Goal: Task Accomplishment & Management: Use online tool/utility

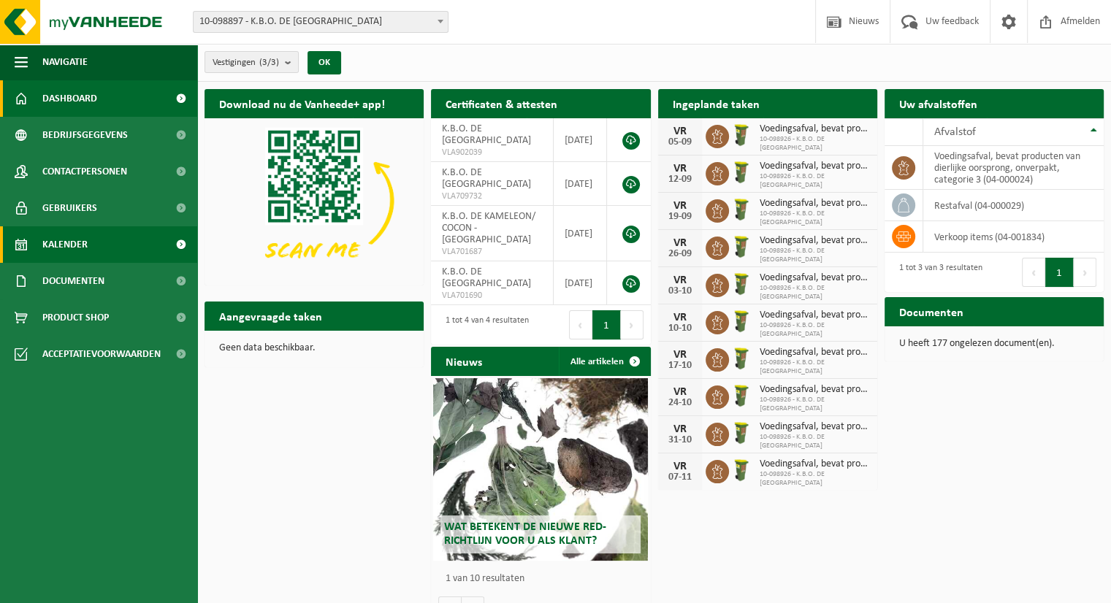
click at [89, 253] on link "Kalender" at bounding box center [98, 244] width 197 height 37
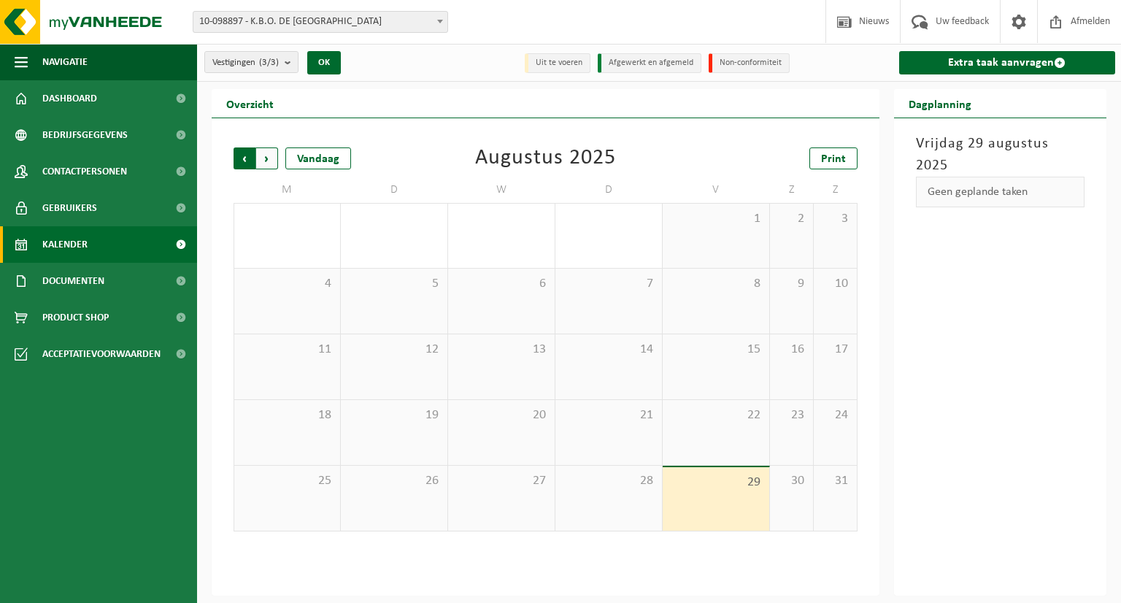
click at [272, 161] on span "Volgende" at bounding box center [267, 158] width 22 height 22
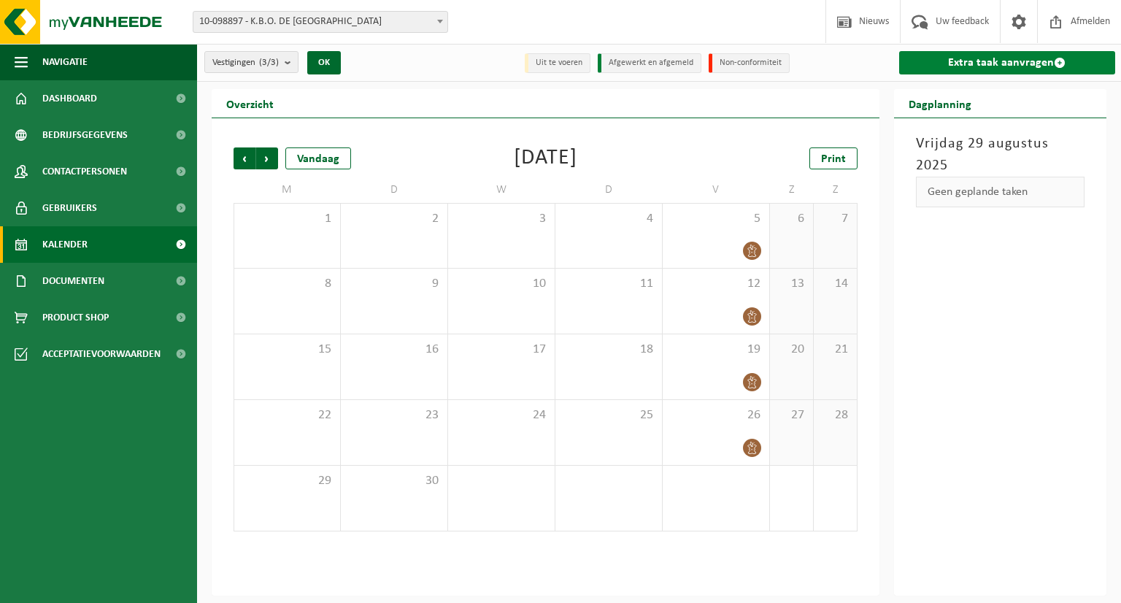
click at [1022, 65] on link "Extra taak aanvragen" at bounding box center [1008, 62] width 217 height 23
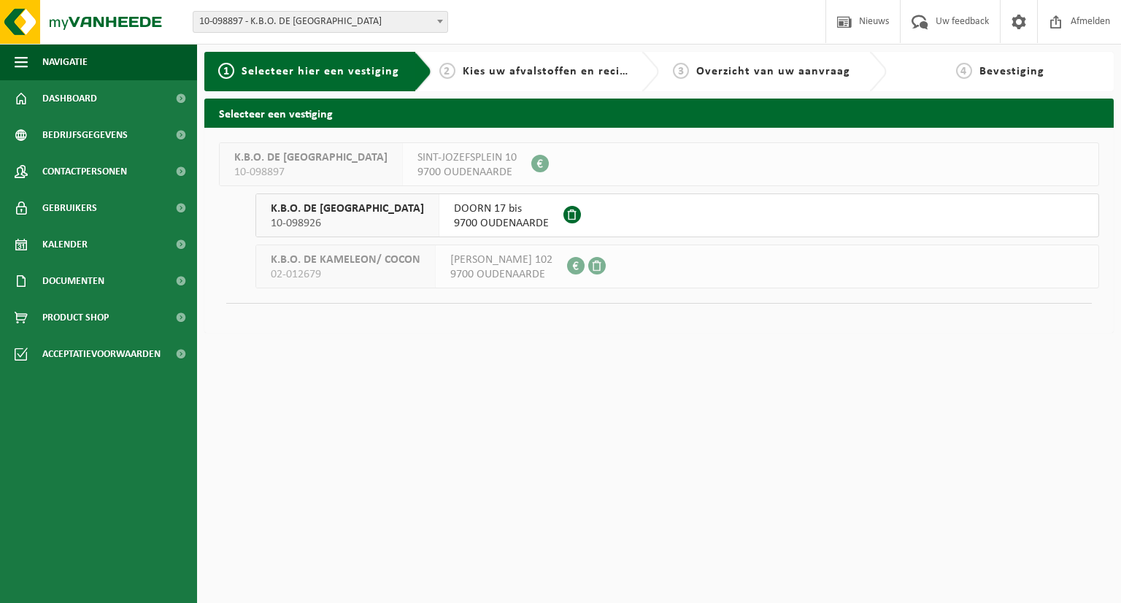
click at [454, 218] on span "9700 OUDENAARDE" at bounding box center [501, 223] width 95 height 15
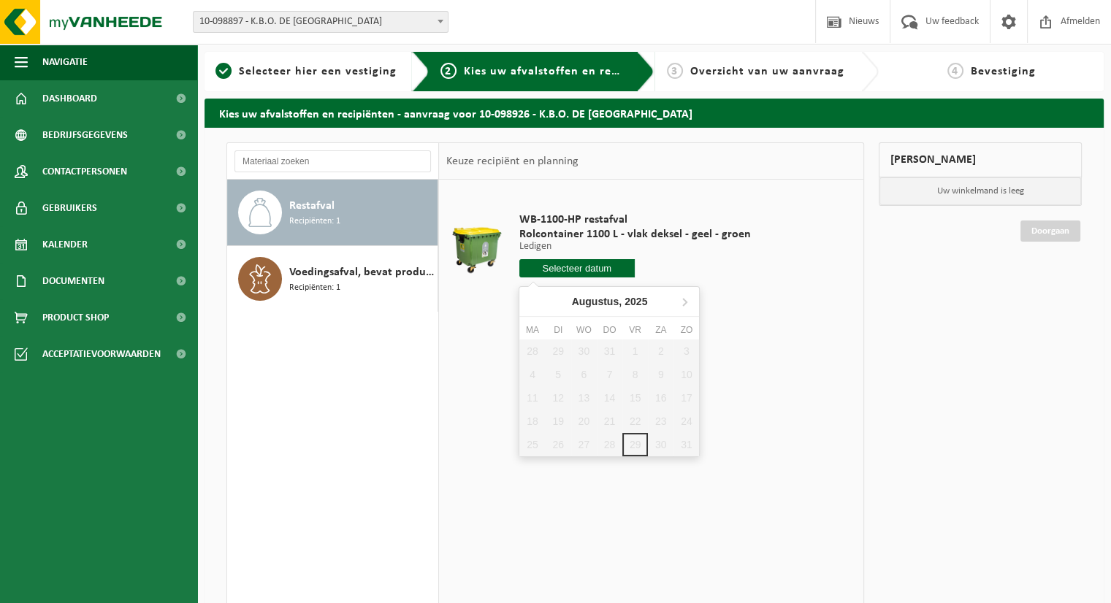
click at [548, 265] on input "text" at bounding box center [577, 268] width 116 height 18
click at [684, 299] on icon at bounding box center [685, 302] width 4 height 7
click at [613, 348] on div "4" at bounding box center [610, 351] width 26 height 23
type input "Van 2025-09-04"
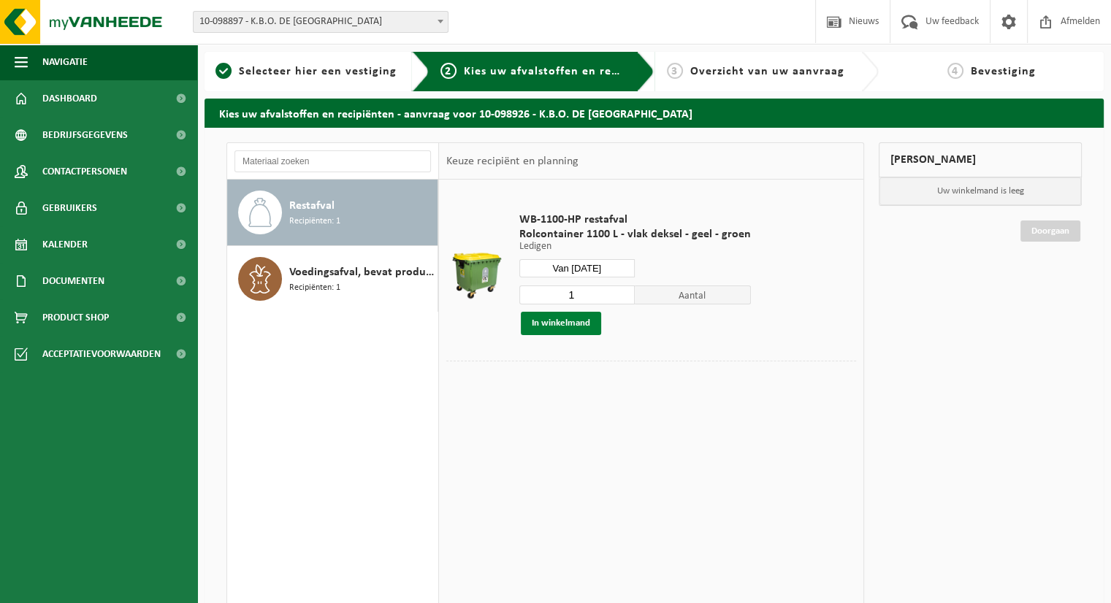
click at [559, 321] on button "In winkelmand" at bounding box center [561, 323] width 80 height 23
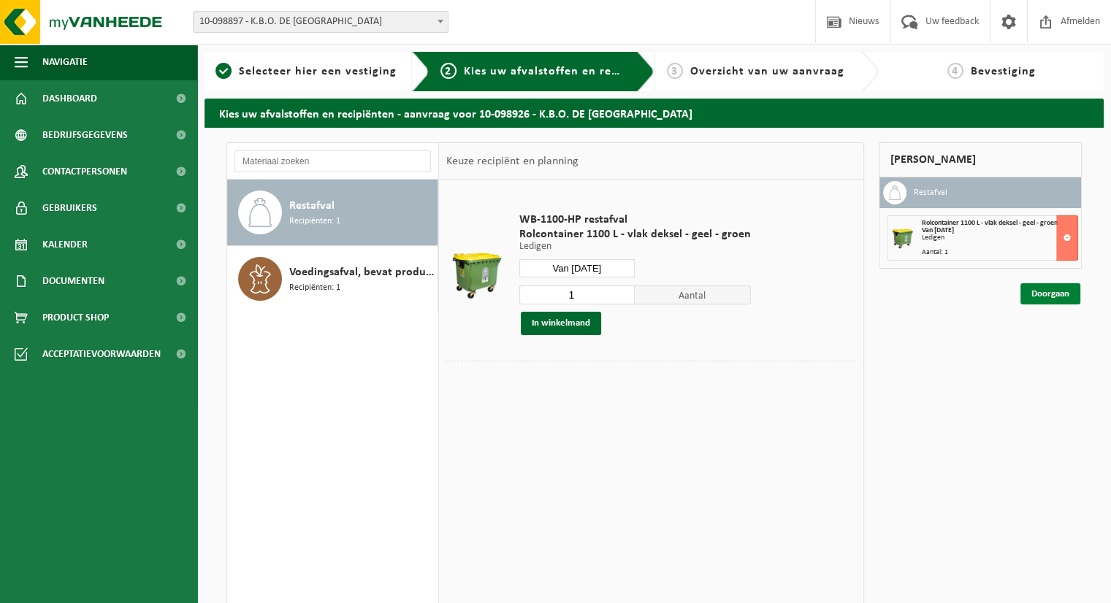
click at [1045, 290] on link "Doorgaan" at bounding box center [1050, 293] width 60 height 21
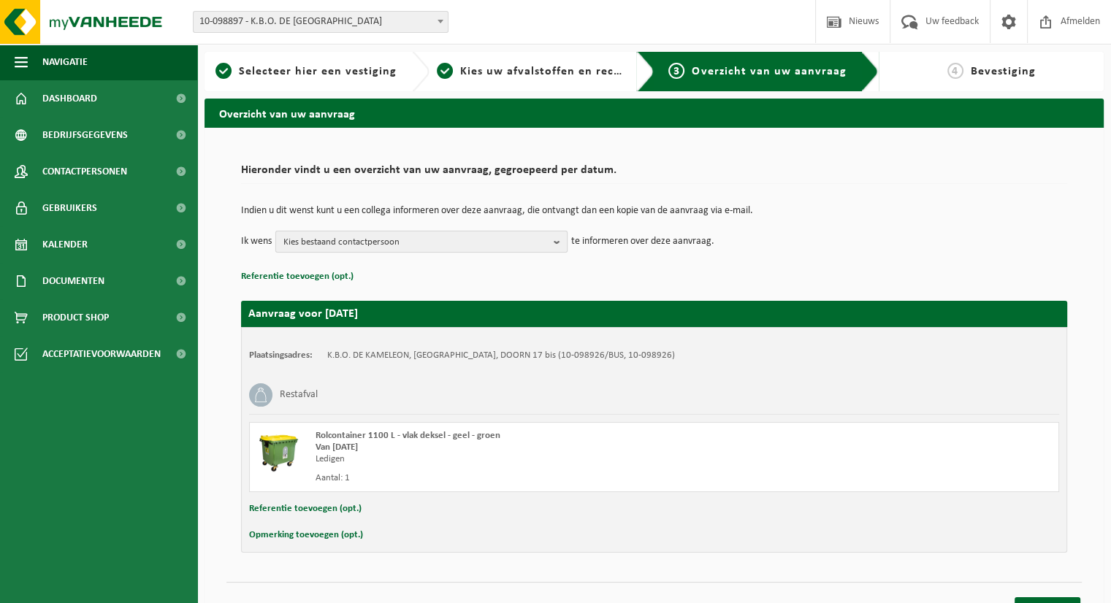
click at [496, 244] on span "Kies bestaand contactpersoon" at bounding box center [415, 242] width 264 height 22
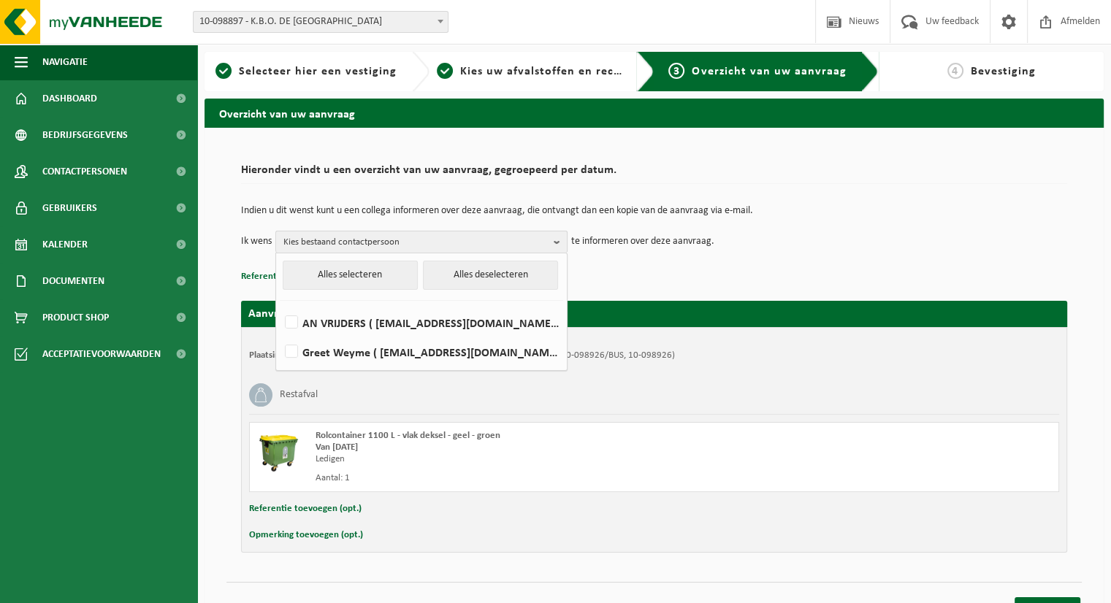
click at [496, 244] on span "Kies bestaand contactpersoon" at bounding box center [415, 242] width 264 height 22
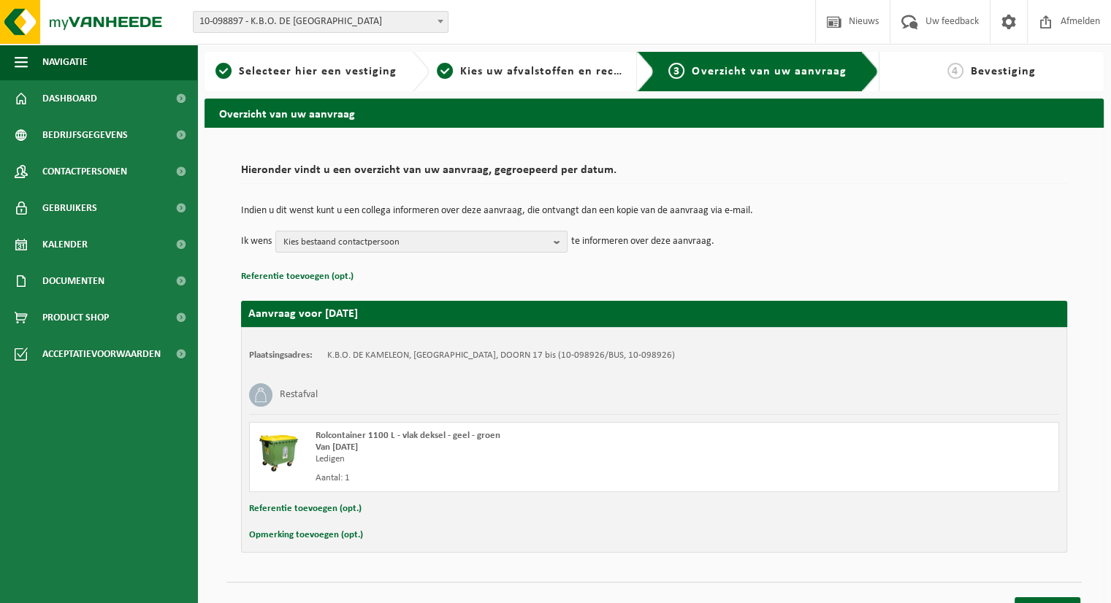
click at [674, 311] on h2 "Aanvraag voor 2025-09-04" at bounding box center [654, 314] width 826 height 26
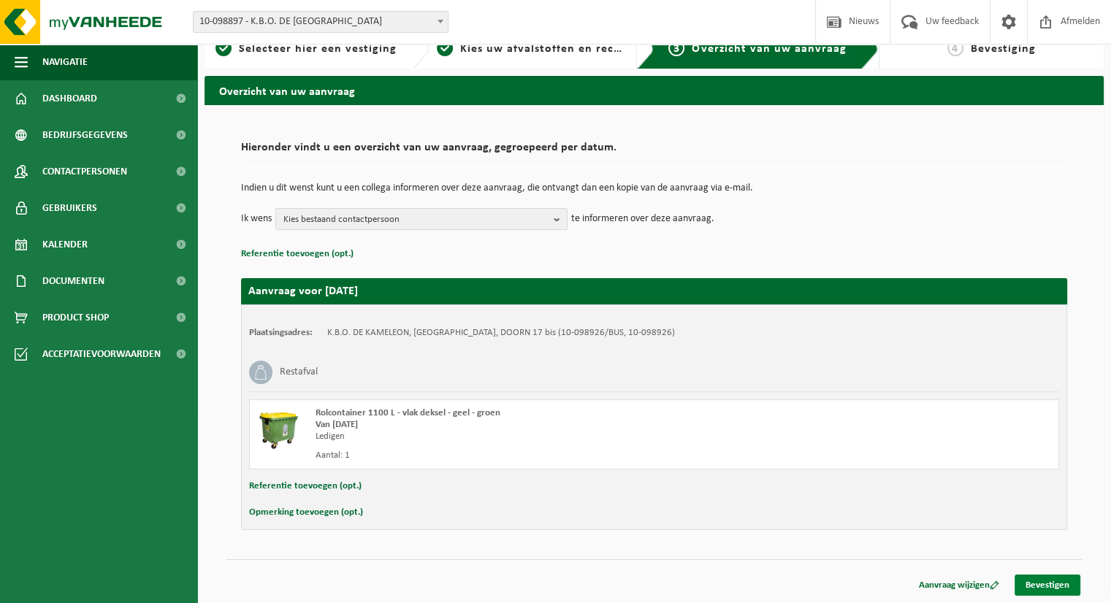
click at [1045, 578] on link "Bevestigen" at bounding box center [1047, 585] width 66 height 21
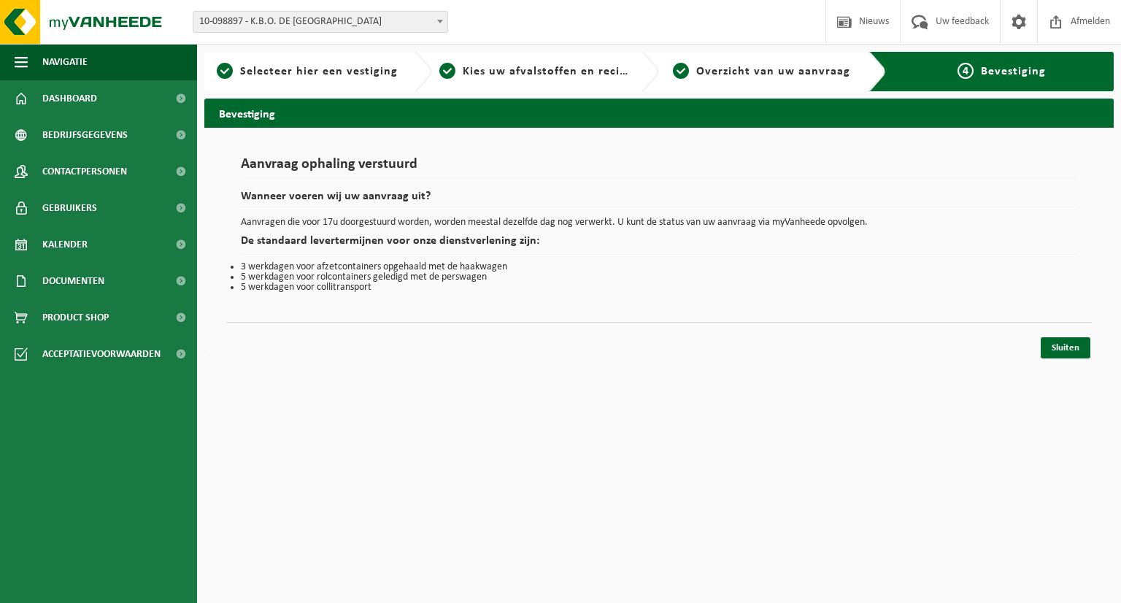
click at [1061, 329] on div "Sluiten" at bounding box center [659, 329] width 866 height 15
click at [1060, 350] on link "Sluiten" at bounding box center [1066, 347] width 50 height 21
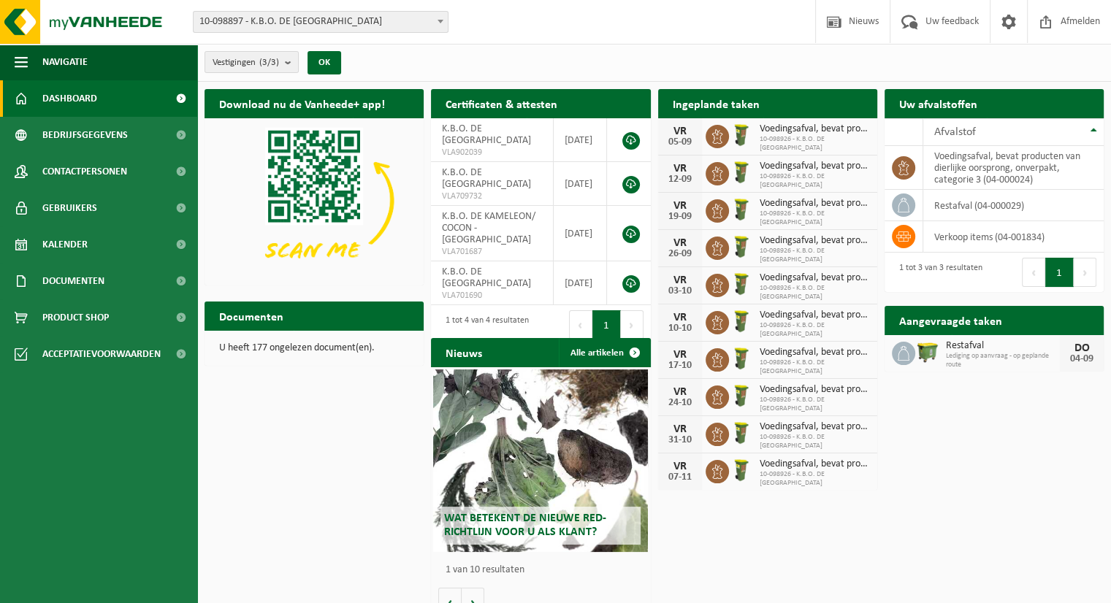
click at [1067, 450] on div "Download nu de Vanheede+ app! Verberg Certificaten & attesten Bekijk uw certifi…" at bounding box center [654, 353] width 906 height 542
